Goal: Find specific page/section: Find specific page/section

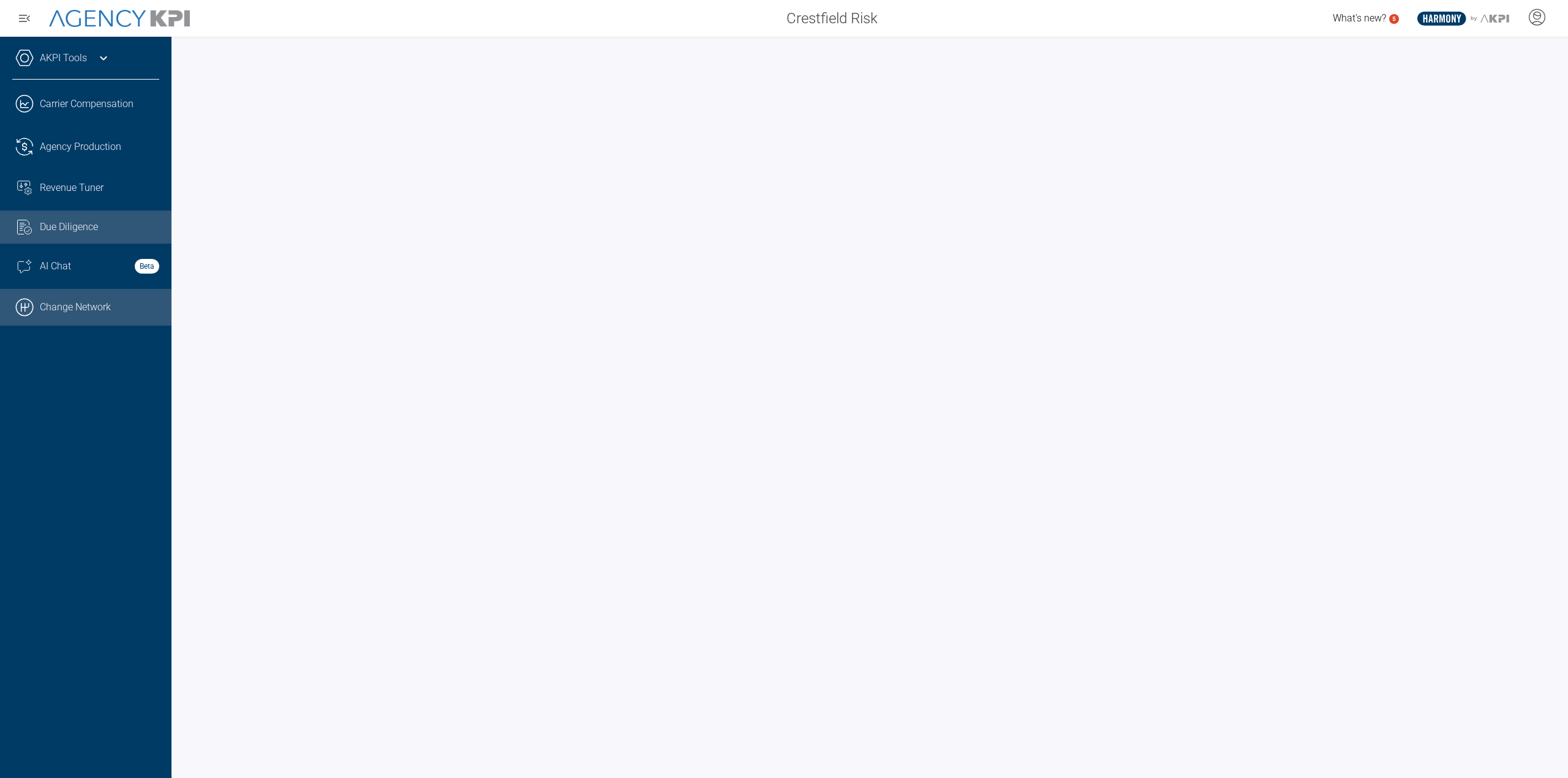
click at [44, 302] on link ".cls-1{fill:none;stroke:#000;stroke-linecap:round;stroke-linejoin:round;stroke-…" at bounding box center [85, 307] width 171 height 37
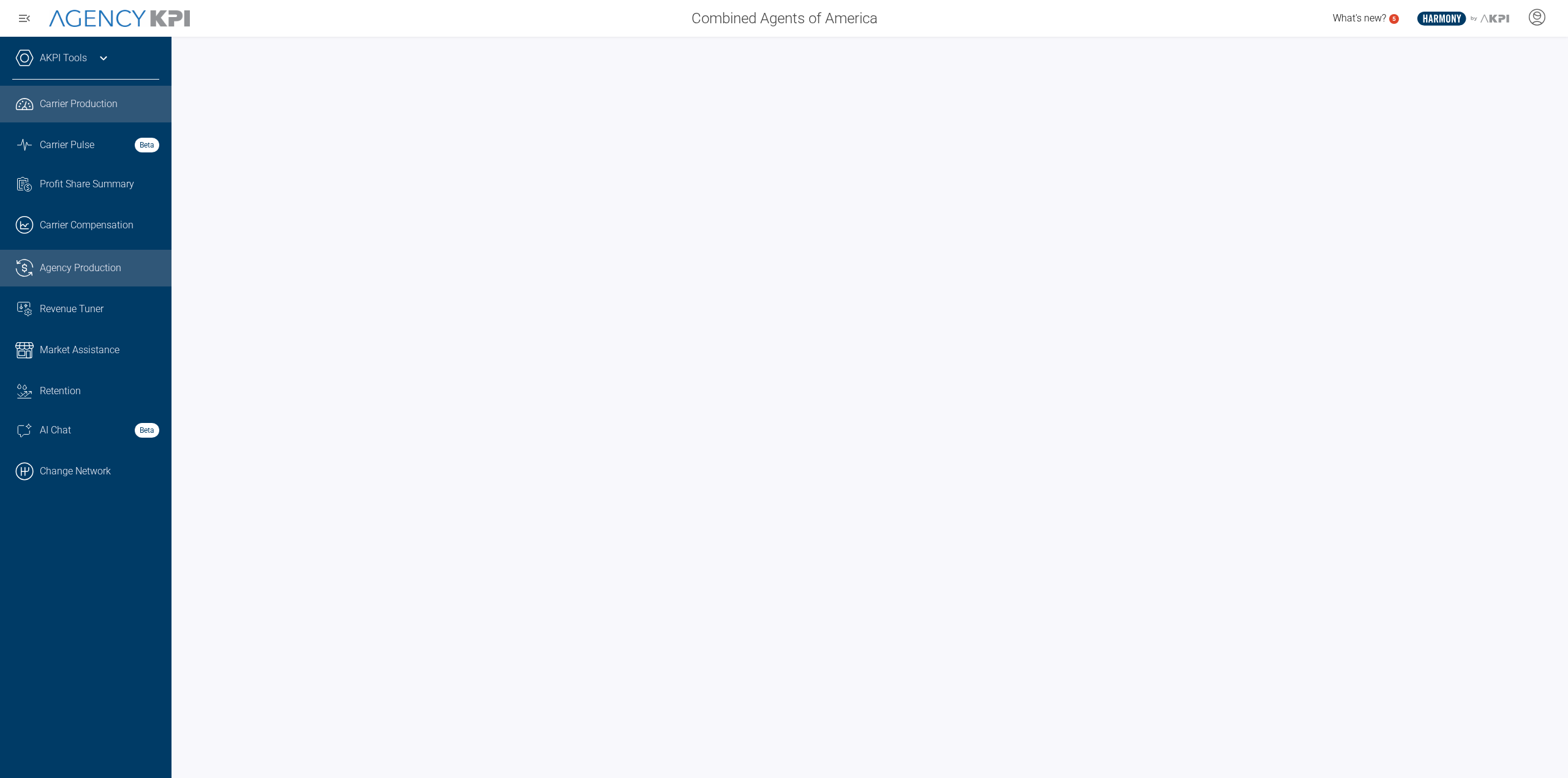
click at [67, 271] on span "Agency Production" at bounding box center [81, 268] width 82 height 14
